Goal: Check status: Check status

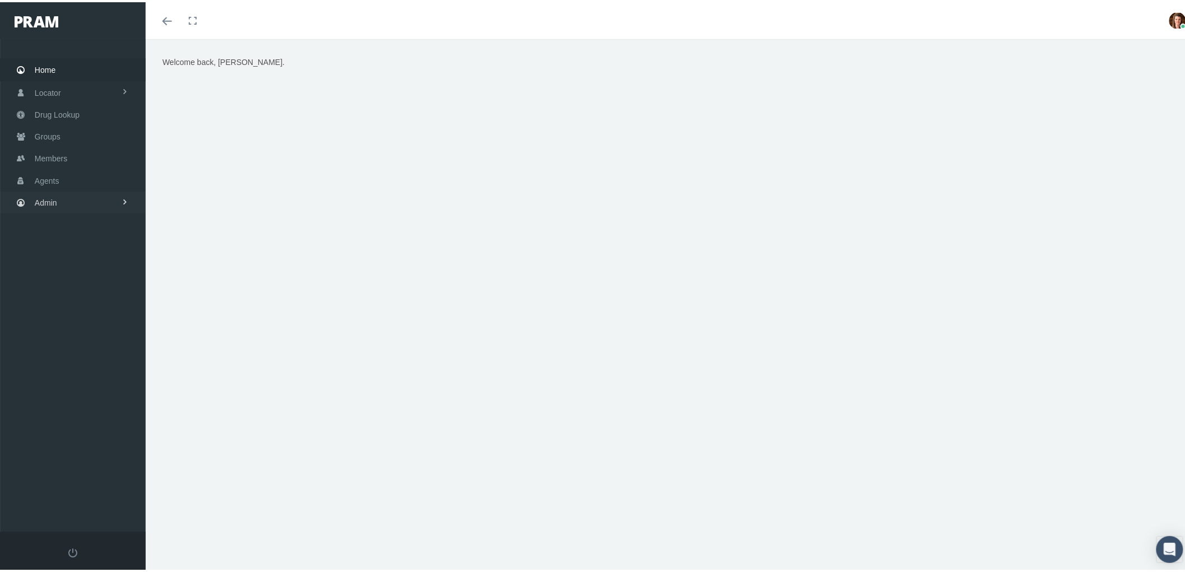
click at [87, 202] on link "Admin" at bounding box center [73, 200] width 146 height 22
click at [97, 322] on span "Compensations" at bounding box center [73, 329] width 54 height 19
click at [120, 345] on span "Compensation Summary" at bounding box center [87, 351] width 86 height 19
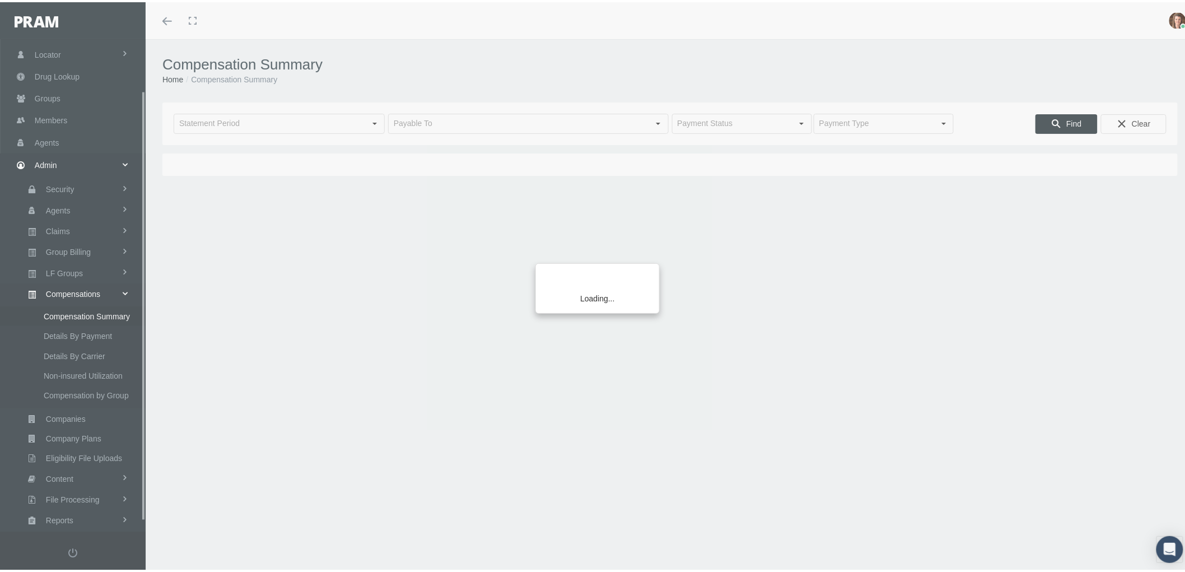
scroll to position [70, 0]
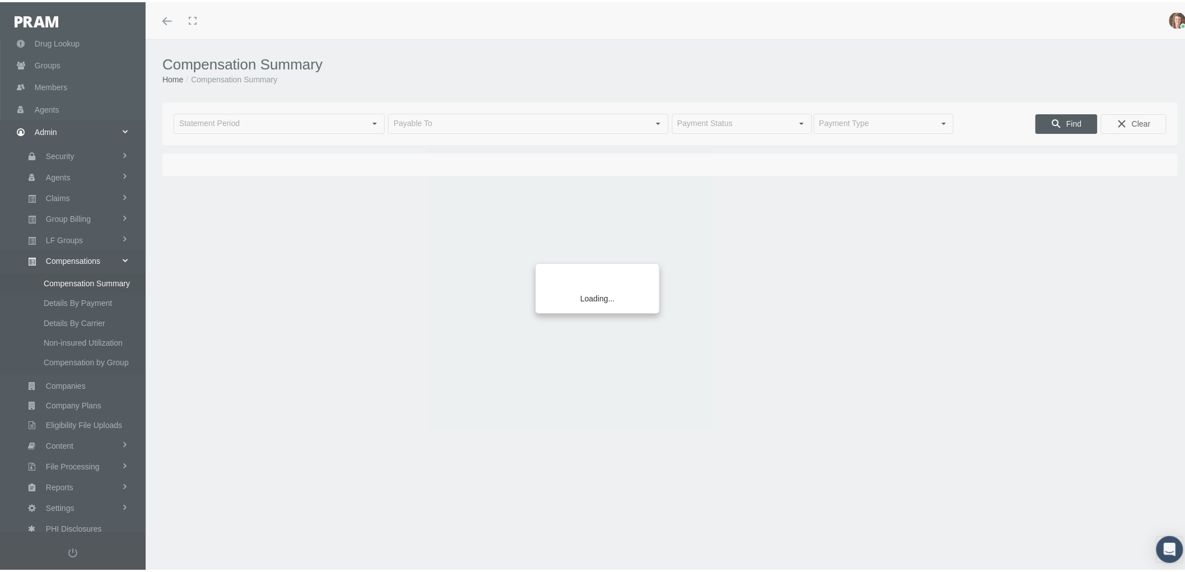
type input "[DATE]"
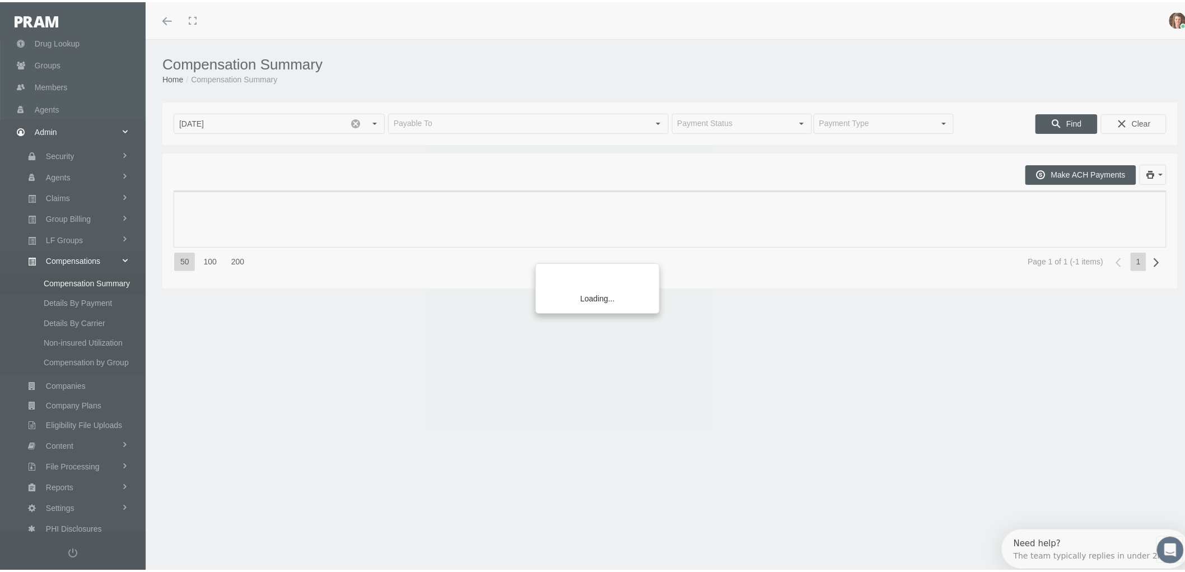
scroll to position [0, 0]
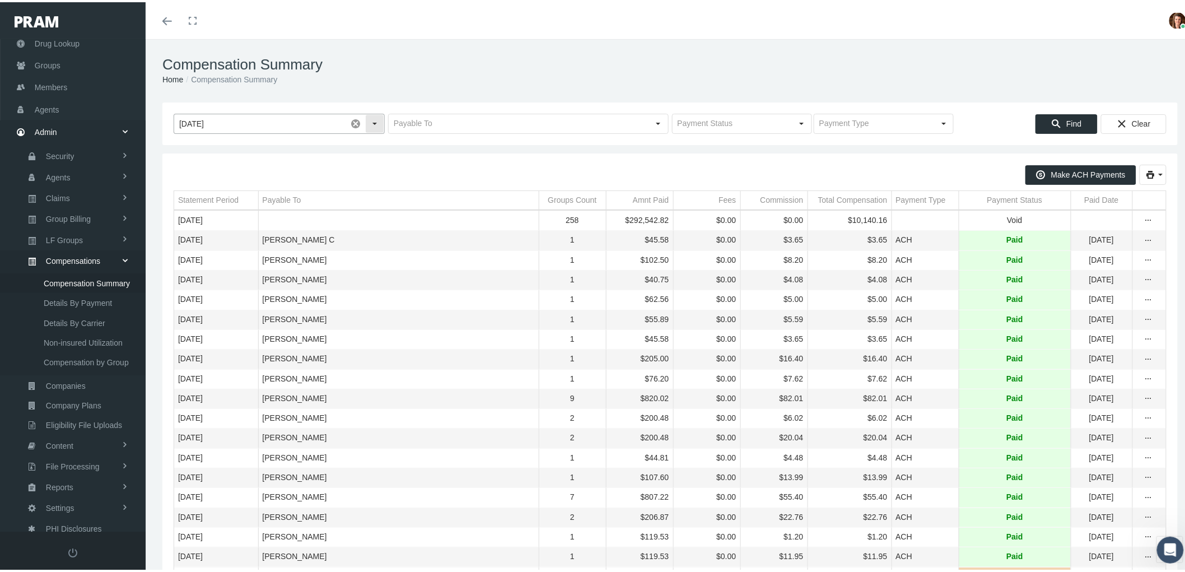
click at [375, 125] on div "Select" at bounding box center [375, 122] width 18 height 18
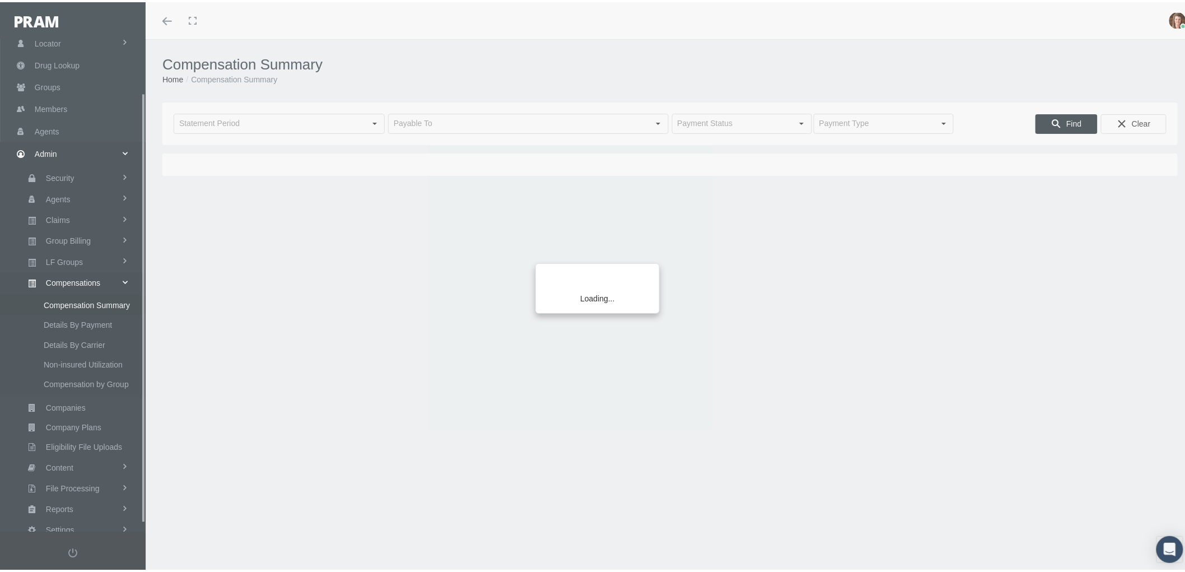
scroll to position [70, 0]
type input "[DATE]"
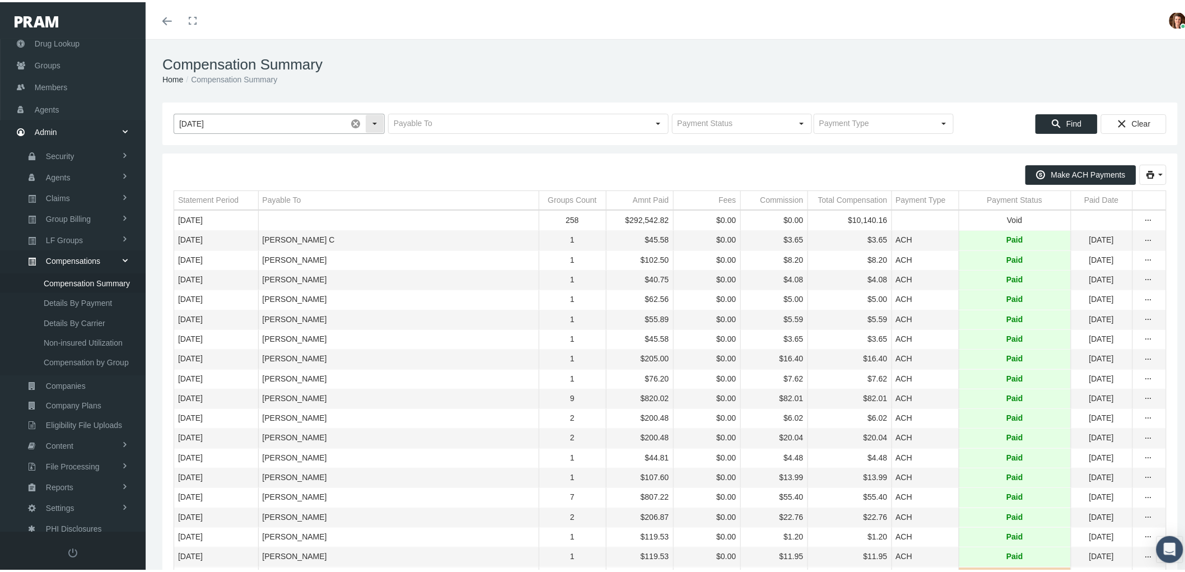
click at [286, 123] on input "July 2025" at bounding box center [260, 121] width 172 height 19
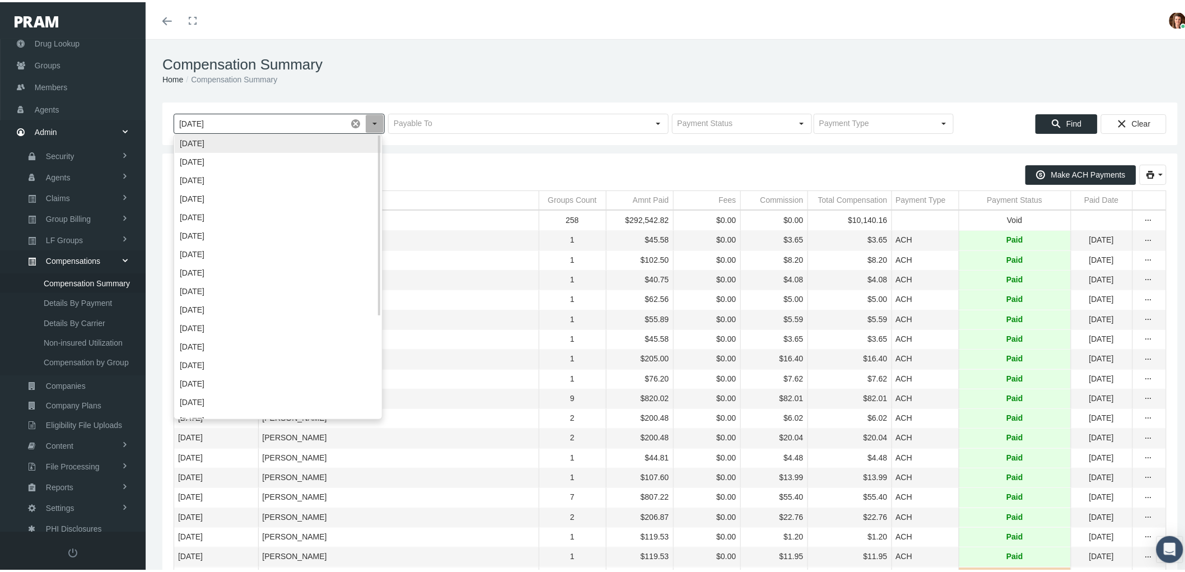
click at [279, 143] on div "July 2025" at bounding box center [278, 141] width 207 height 18
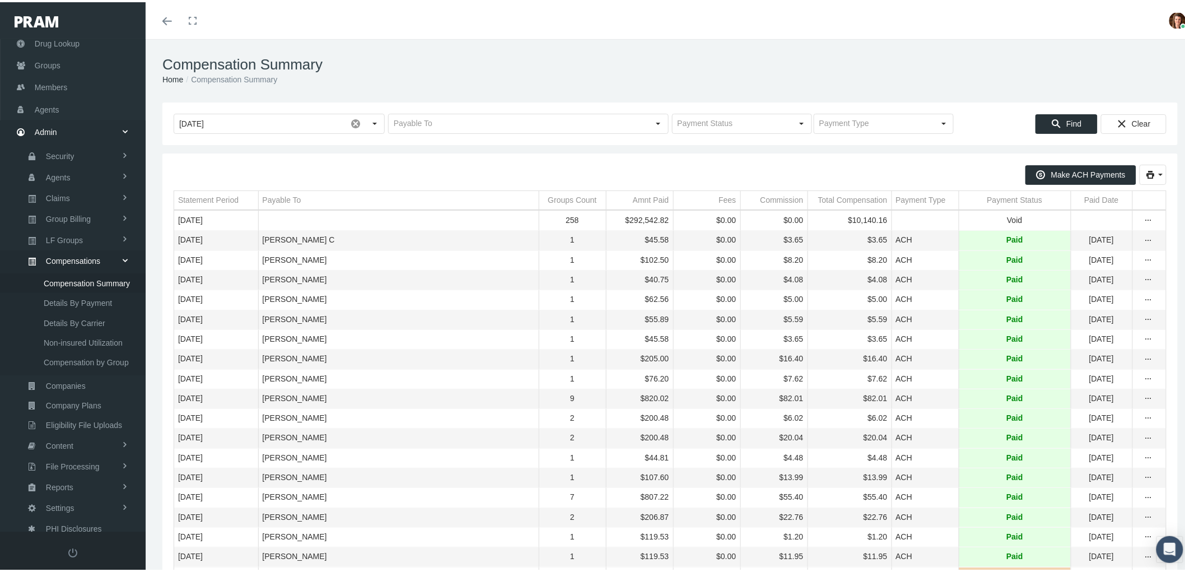
click at [449, 169] on div "Make ACH Payments" at bounding box center [670, 172] width 993 height 20
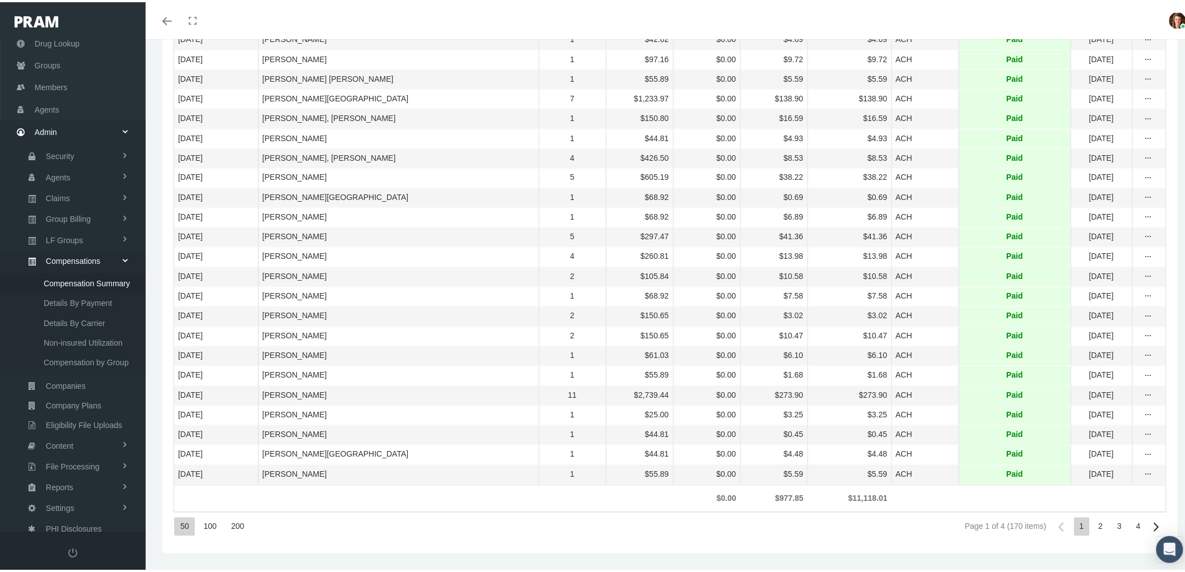
scroll to position [770, 0]
click at [231, 524] on div "200" at bounding box center [237, 524] width 25 height 18
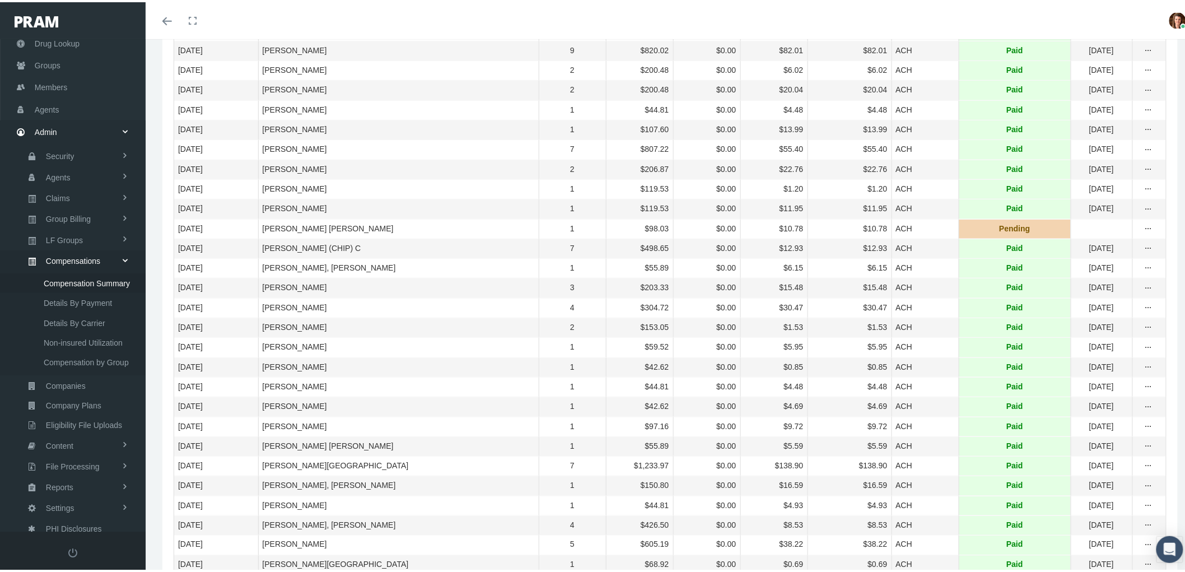
scroll to position [24, 0]
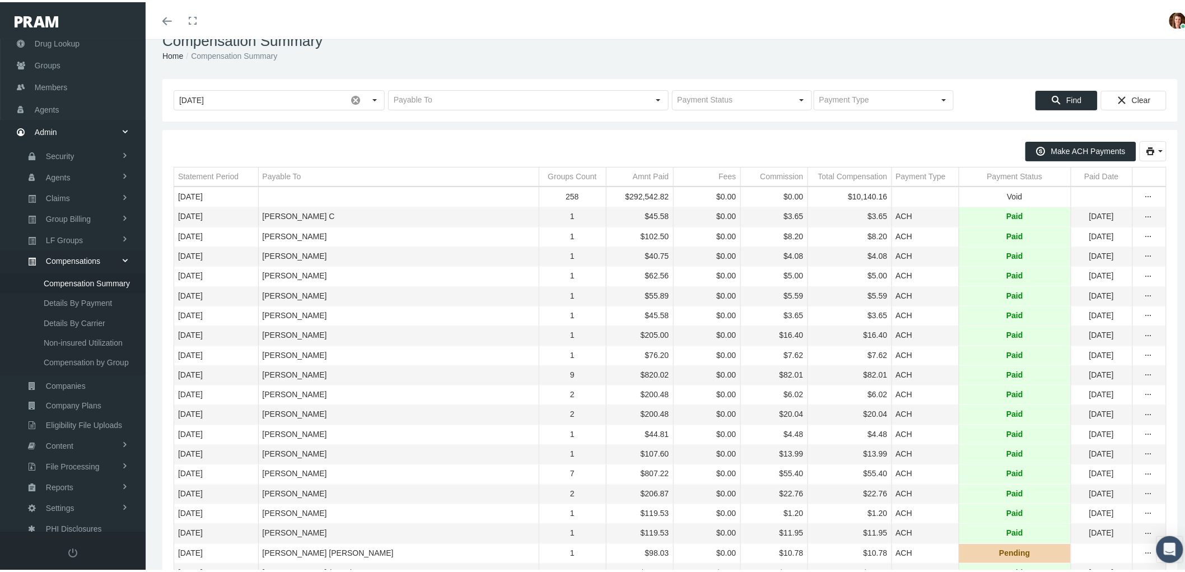
click at [1003, 181] on td "Payment Status" at bounding box center [1015, 174] width 112 height 19
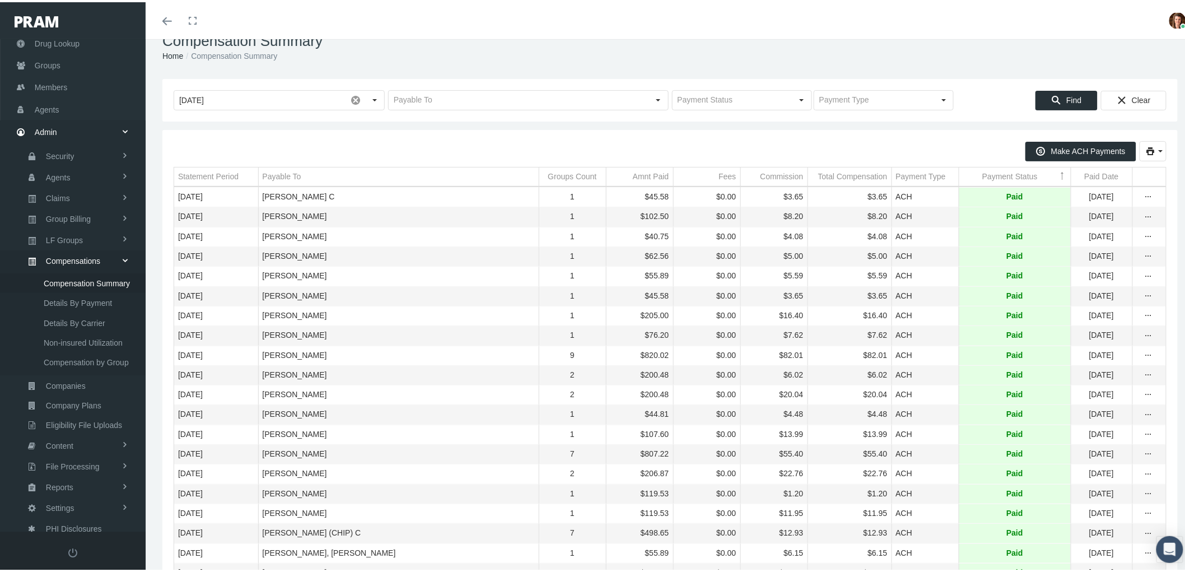
click at [987, 171] on div "Payment Status" at bounding box center [1009, 174] width 55 height 11
click at [984, 171] on div "Payment Status" at bounding box center [1009, 174] width 55 height 11
click at [987, 178] on div "Payment Status" at bounding box center [1009, 174] width 55 height 11
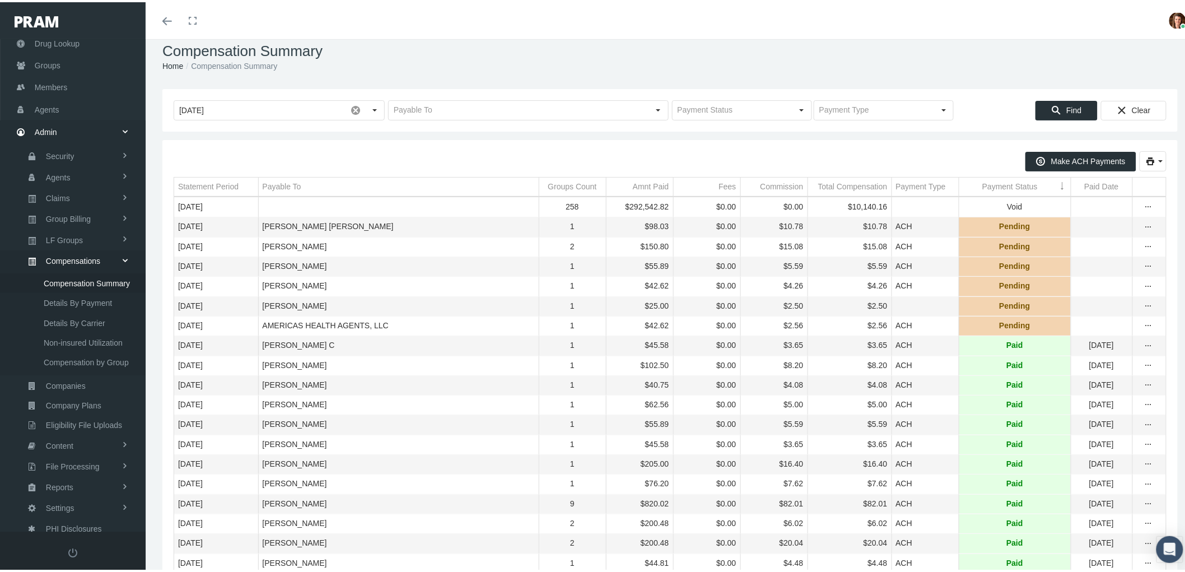
scroll to position [0, 0]
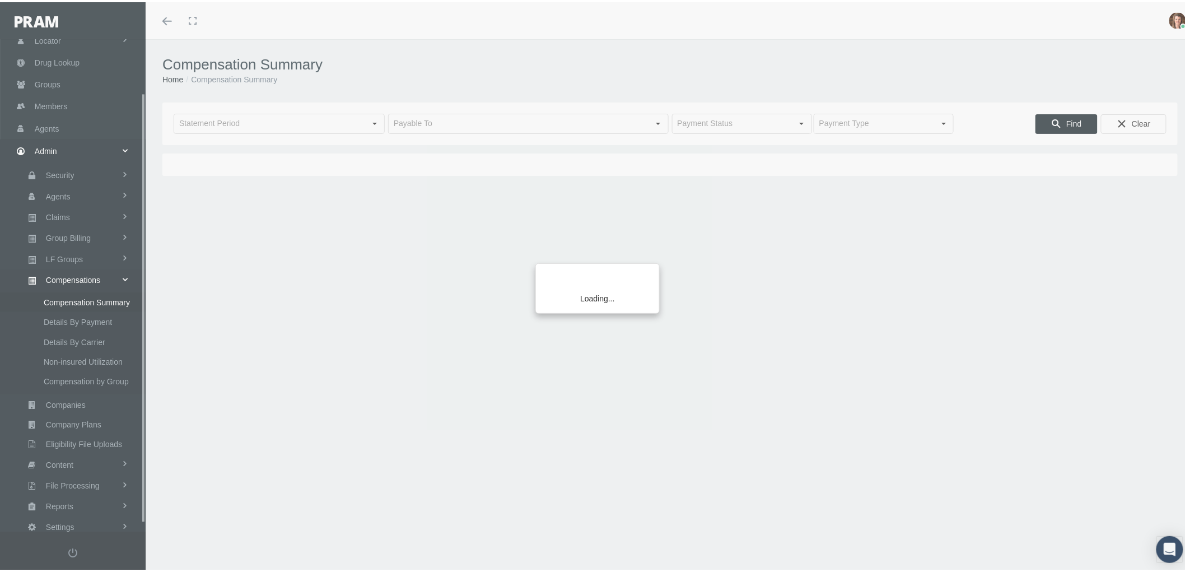
scroll to position [70, 0]
type input "[DATE]"
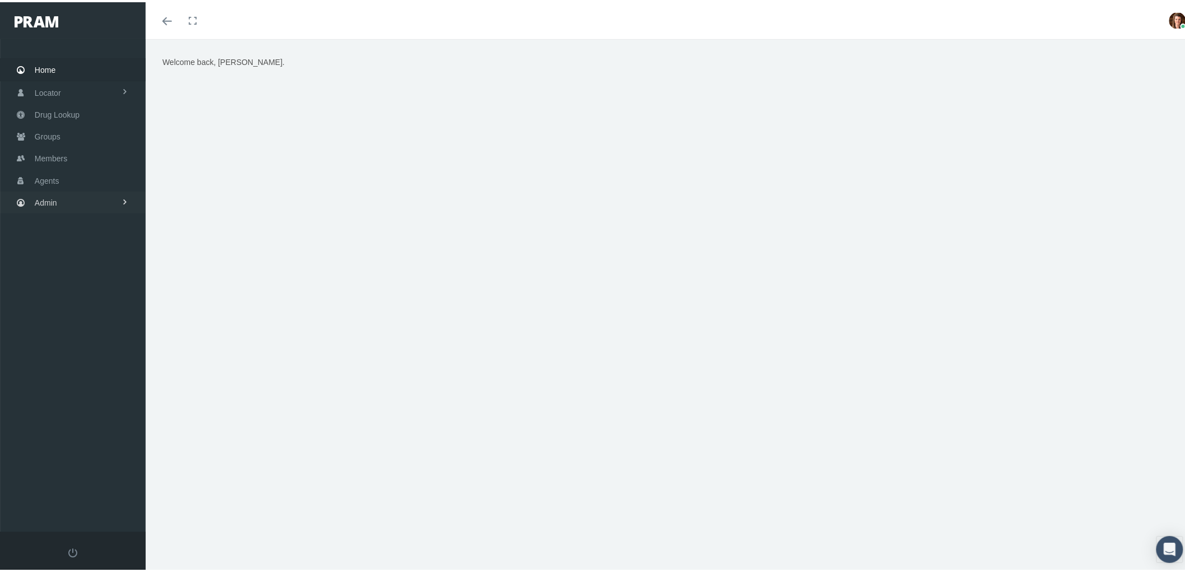
click at [59, 191] on link "Admin" at bounding box center [73, 200] width 146 height 22
click at [74, 321] on span "Compensations" at bounding box center [73, 329] width 54 height 19
click at [80, 346] on span "Compensation Summary" at bounding box center [87, 351] width 86 height 19
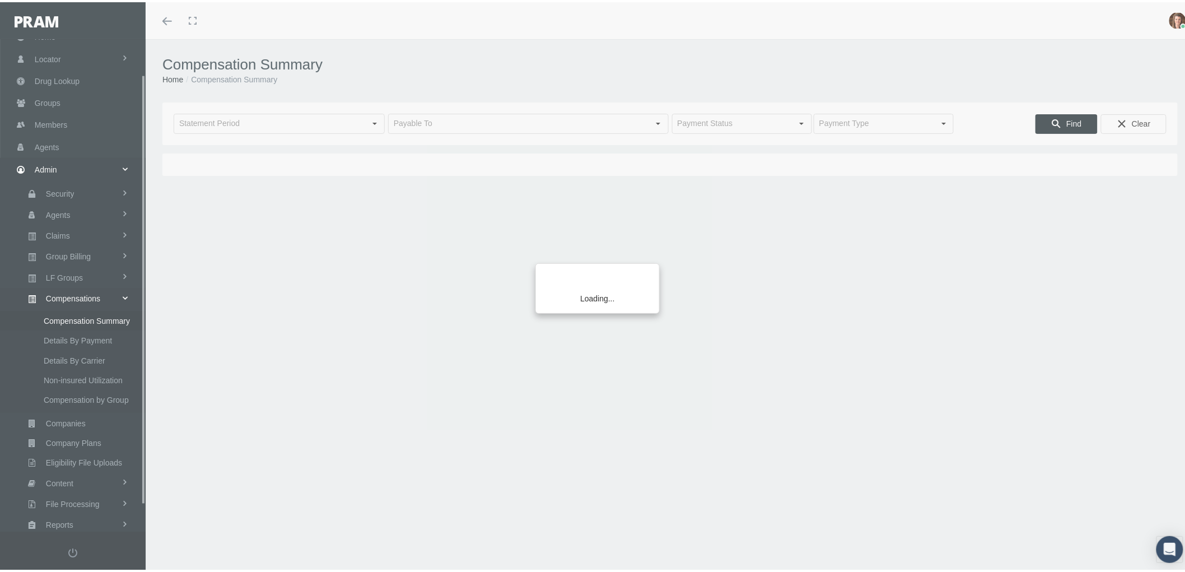
scroll to position [70, 0]
type input "July 2025"
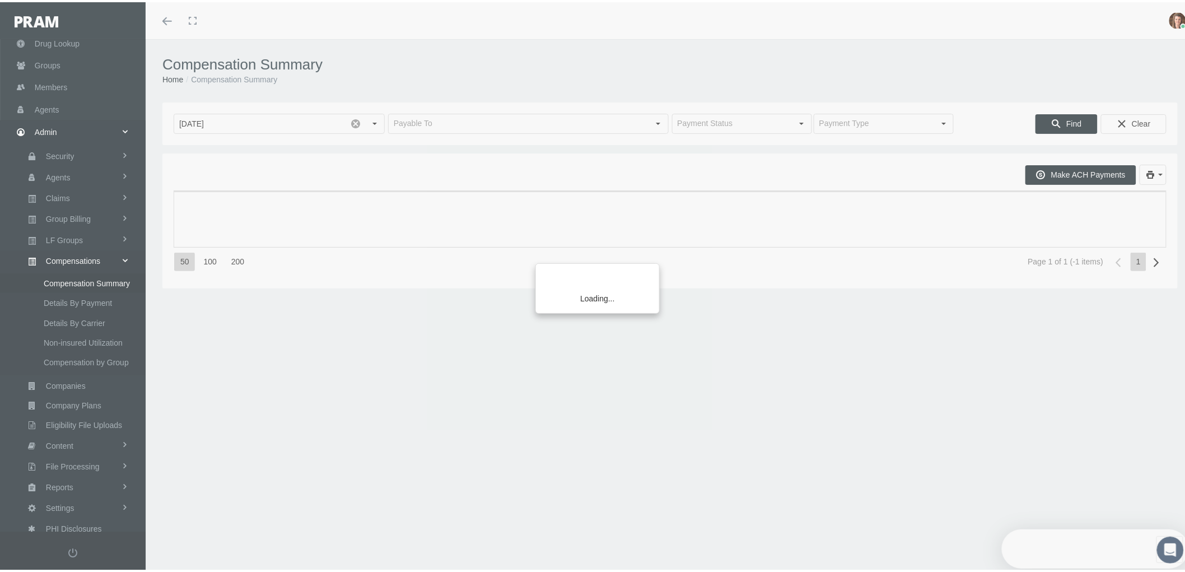
scroll to position [0, 0]
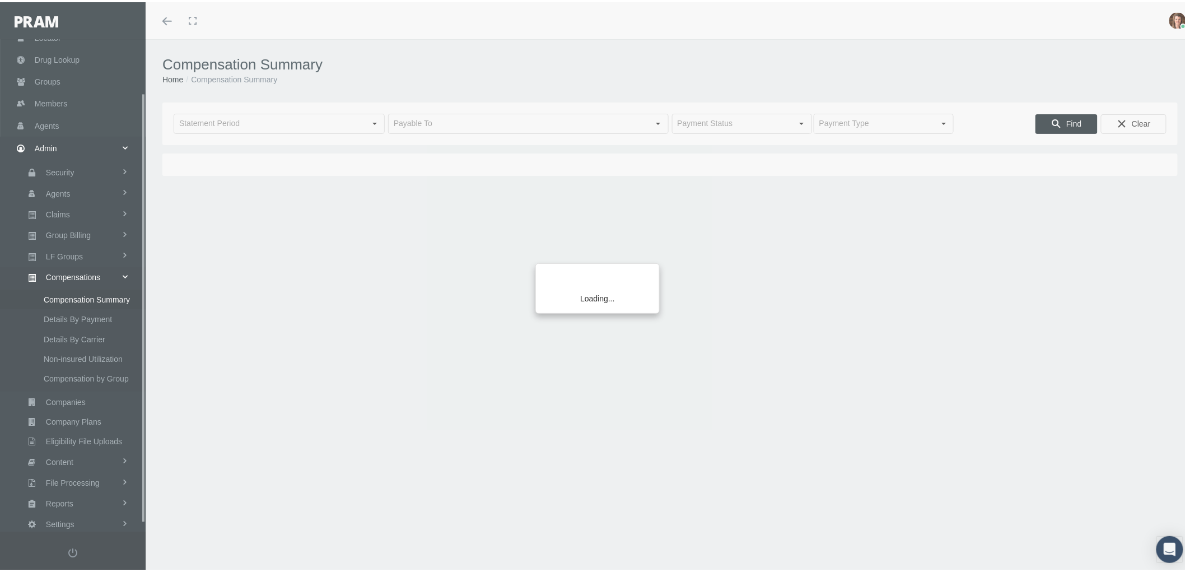
scroll to position [70, 0]
type input "July 2025"
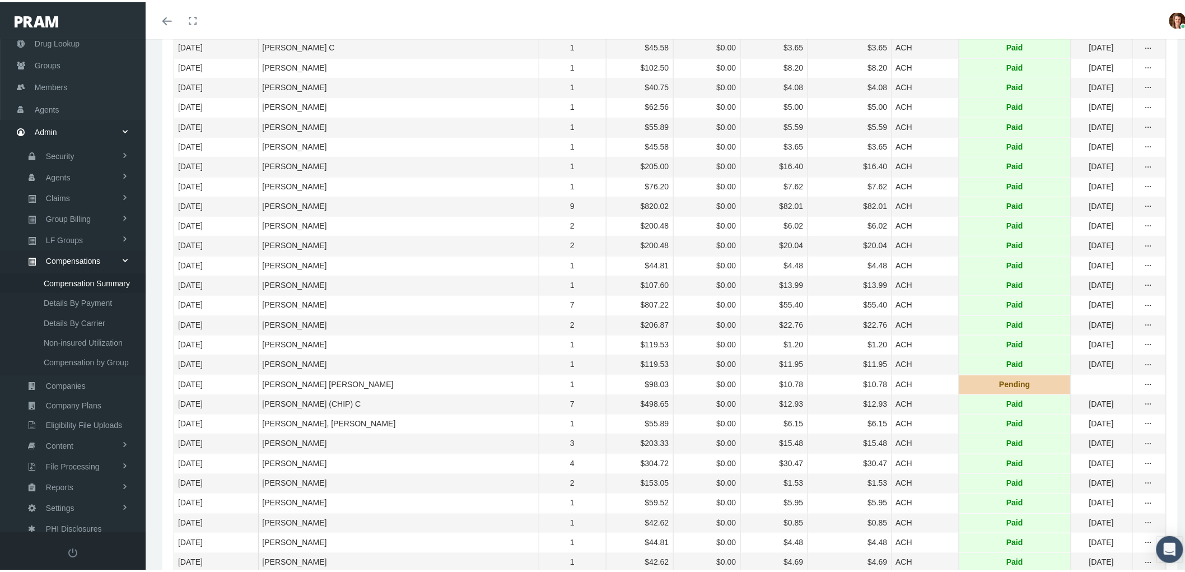
scroll to position [0, 0]
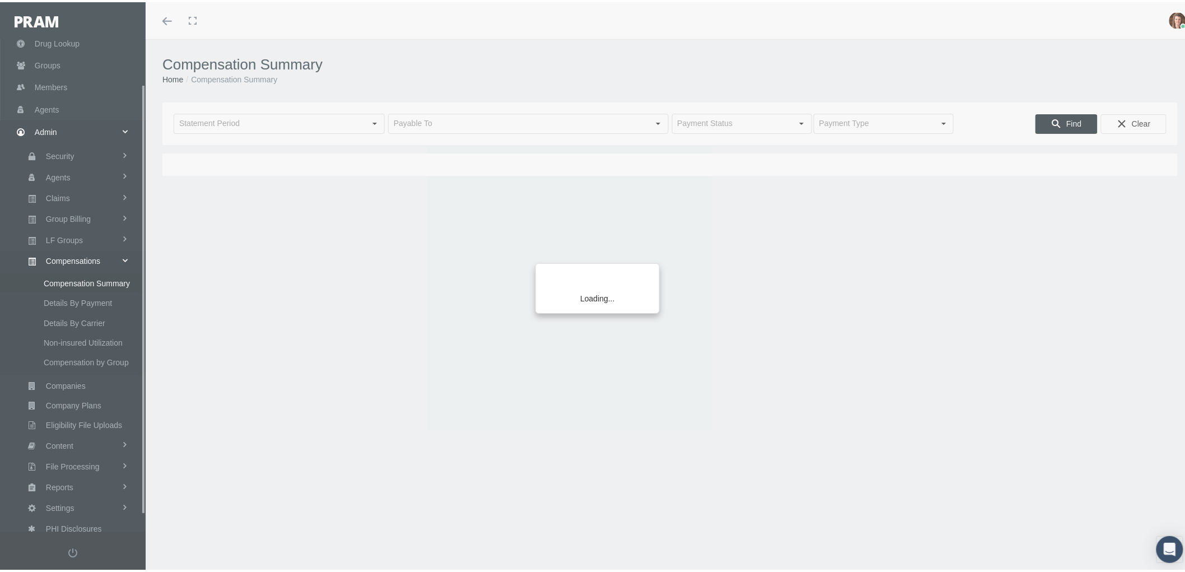
scroll to position [70, 0]
type input "[DATE]"
